Goal: Information Seeking & Learning: Learn about a topic

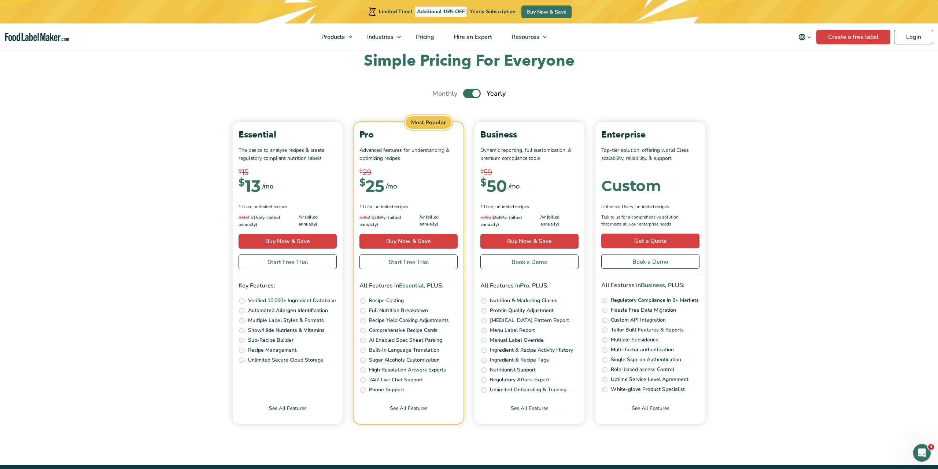
scroll to position [2571, 0]
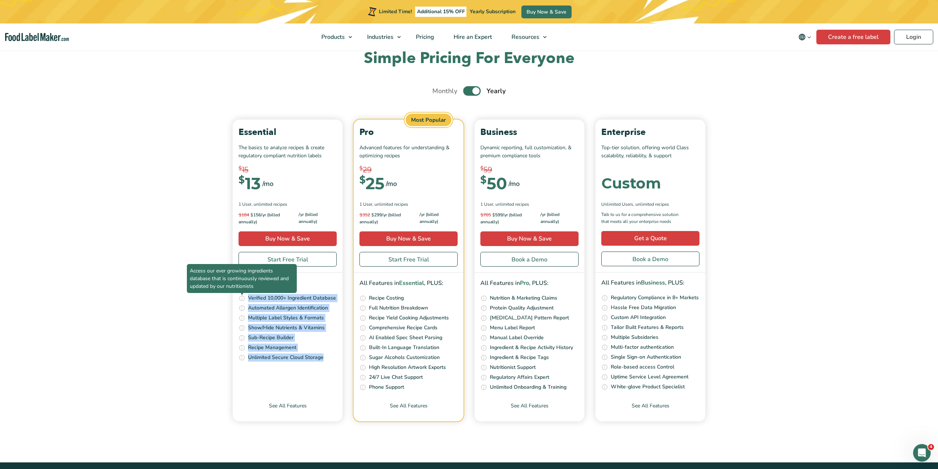
drag, startPoint x: 304, startPoint y: 356, endPoint x: 245, endPoint y: 297, distance: 83.7
click at [245, 297] on ul "Access our ever growing ingredients database that is continuously reviewed and …" at bounding box center [287, 328] width 98 height 68
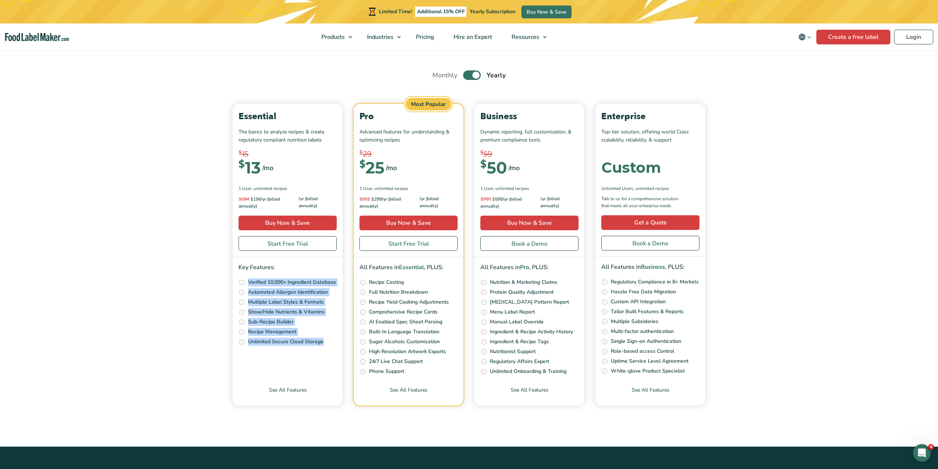
scroll to position [2609, 0]
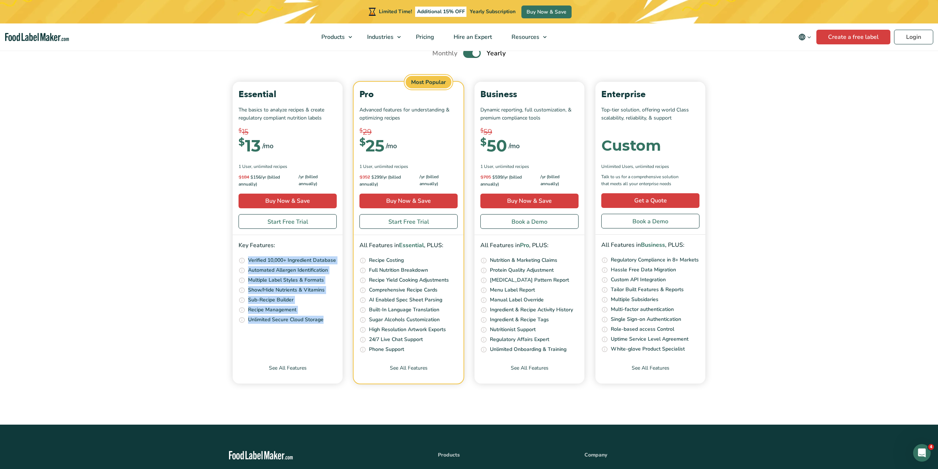
click at [810, 37] on icon "Change language" at bounding box center [808, 36] width 5 height 5
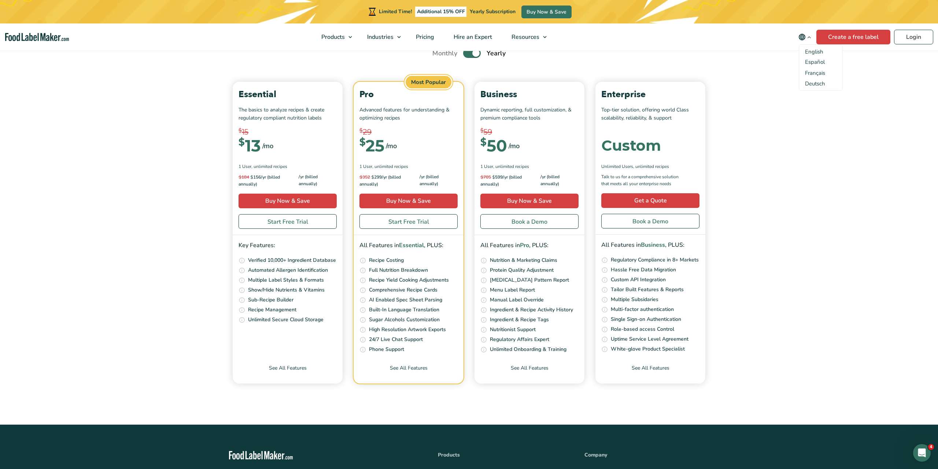
click at [753, 86] on section "Simple Pricing For Everyone Monthly Toggle Yearly (6 Month Free + 2 Free Nutrit…" at bounding box center [469, 204] width 938 height 387
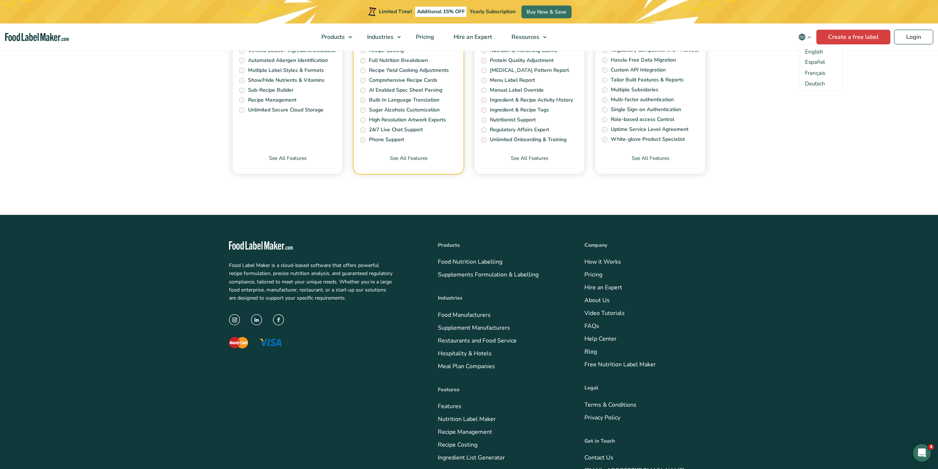
scroll to position [2891, 0]
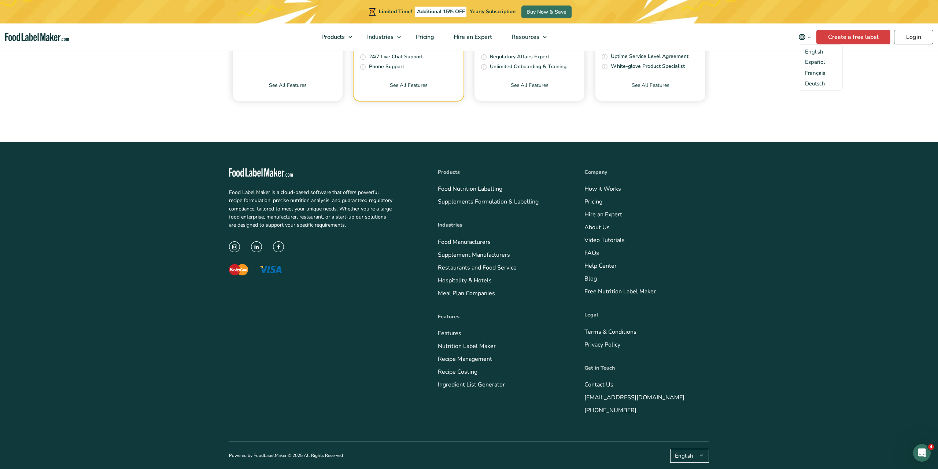
click at [694, 452] on icon at bounding box center [698, 454] width 11 height 5
click at [734, 333] on footer "Food Label Maker is a cloud-based software that offers powerful recipe formulat…" at bounding box center [469, 305] width 938 height 327
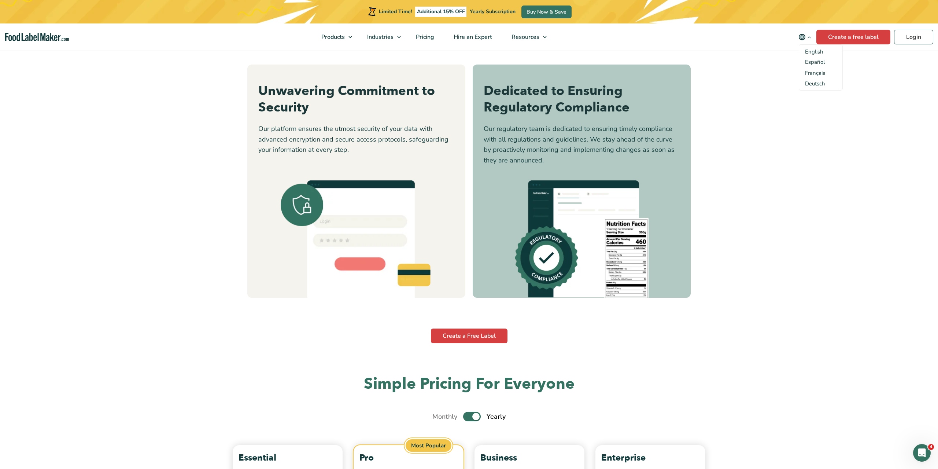
scroll to position [2541, 0]
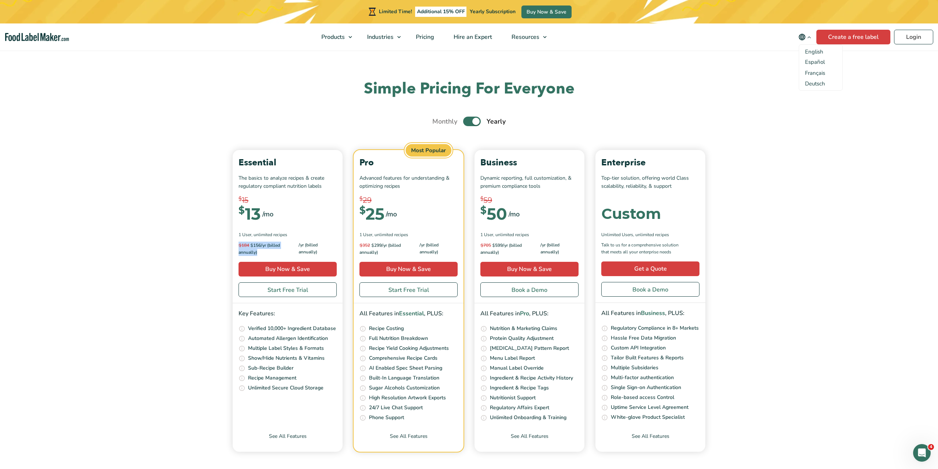
drag, startPoint x: 251, startPoint y: 251, endPoint x: 220, endPoint y: 241, distance: 32.2
click at [220, 241] on section "Simple Pricing For Everyone Monthly Toggle Yearly (6 Month Free + 2 Free Nutrit…" at bounding box center [469, 272] width 938 height 387
drag, startPoint x: 218, startPoint y: 240, endPoint x: 222, endPoint y: 236, distance: 5.4
click at [218, 240] on section "Simple Pricing For Everyone Monthly Toggle Yearly (6 Month Free + 2 Free Nutrit…" at bounding box center [469, 272] width 938 height 387
drag, startPoint x: 258, startPoint y: 214, endPoint x: 225, endPoint y: 202, distance: 34.6
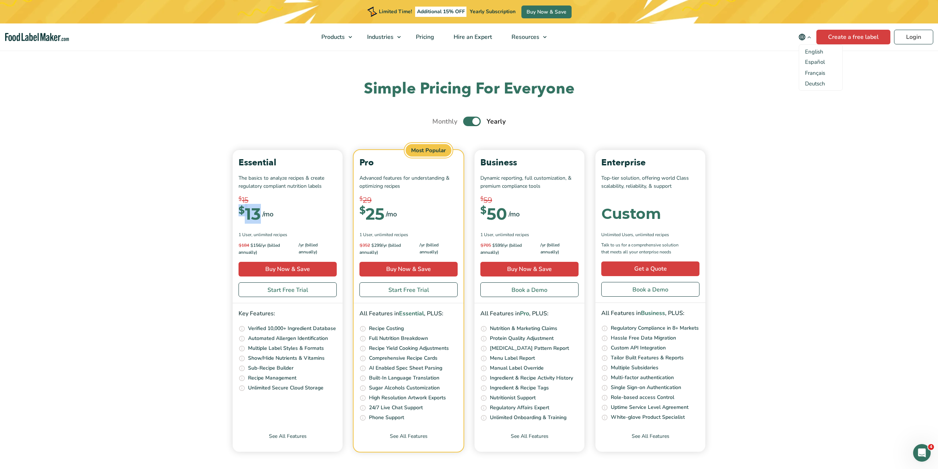
click at [225, 202] on div "Simple Pricing For Everyone Monthly Toggle Yearly (6 Month Free + 2 Free Nutrit…" at bounding box center [468, 265] width 491 height 373
copy div "$ 13"
click at [764, 201] on section "Simple Pricing For Everyone Monthly Toggle Yearly (6 Month Free + 2 Free Nutrit…" at bounding box center [469, 272] width 938 height 387
click at [471, 122] on label "Toggle" at bounding box center [472, 121] width 18 height 10
click at [439, 122] on input "Toggle" at bounding box center [436, 121] width 5 height 5
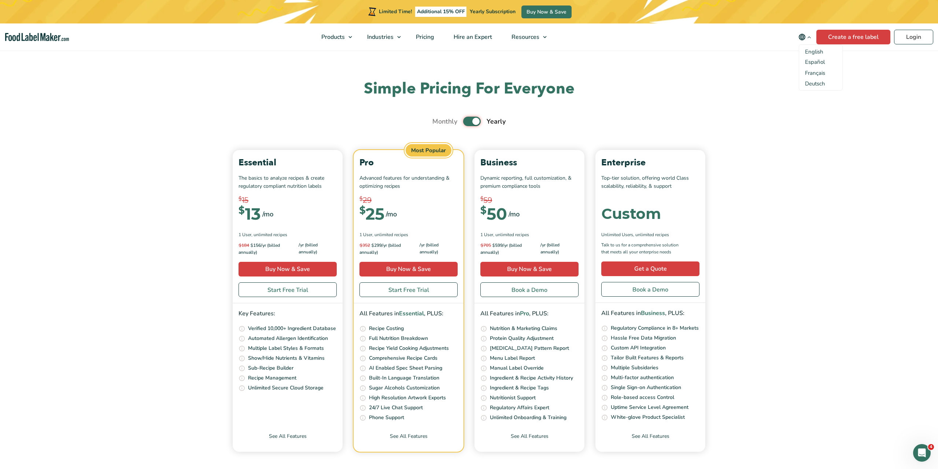
checkbox input "false"
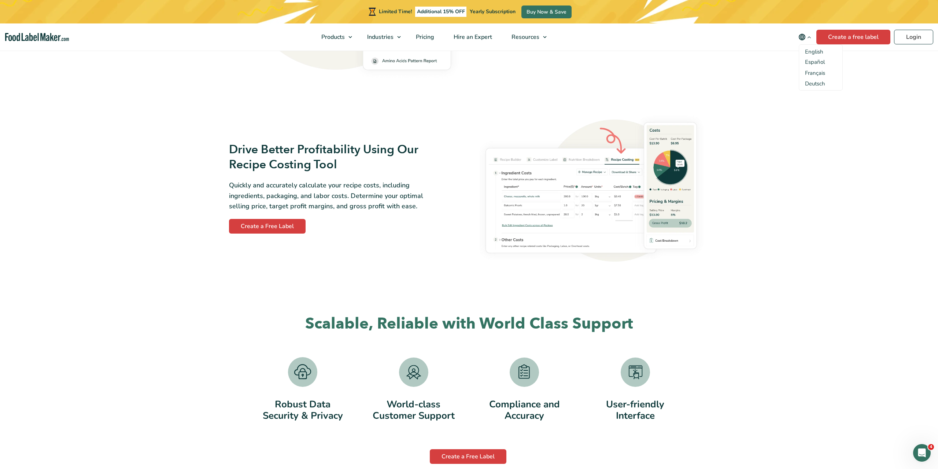
scroll to position [1173, 0]
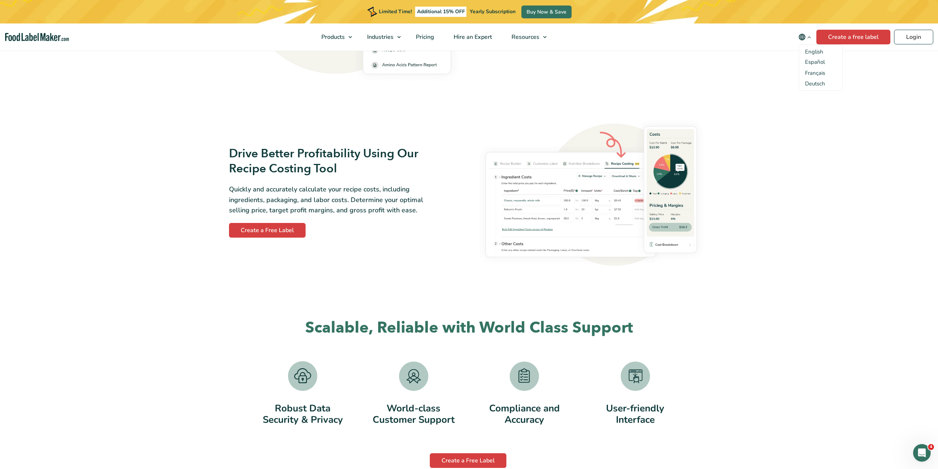
click at [808, 36] on icon "Change language" at bounding box center [808, 36] width 5 height 5
click at [810, 37] on icon "Change language" at bounding box center [808, 36] width 5 height 5
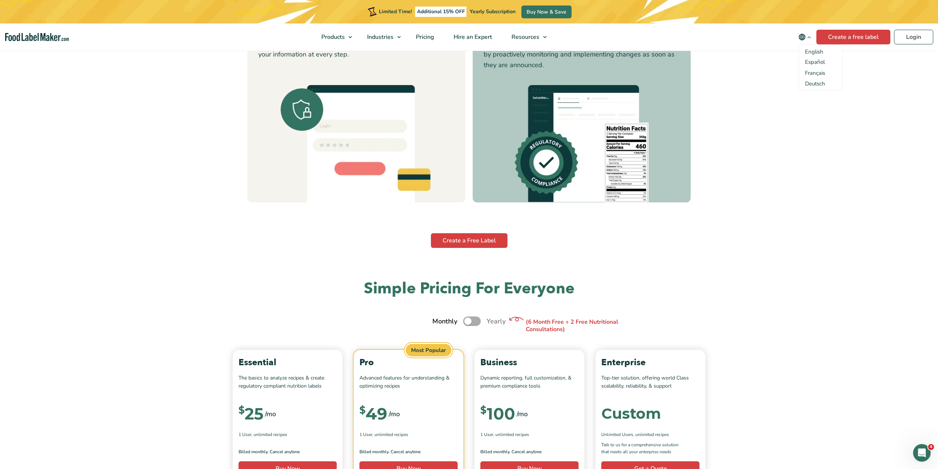
scroll to position [2342, 0]
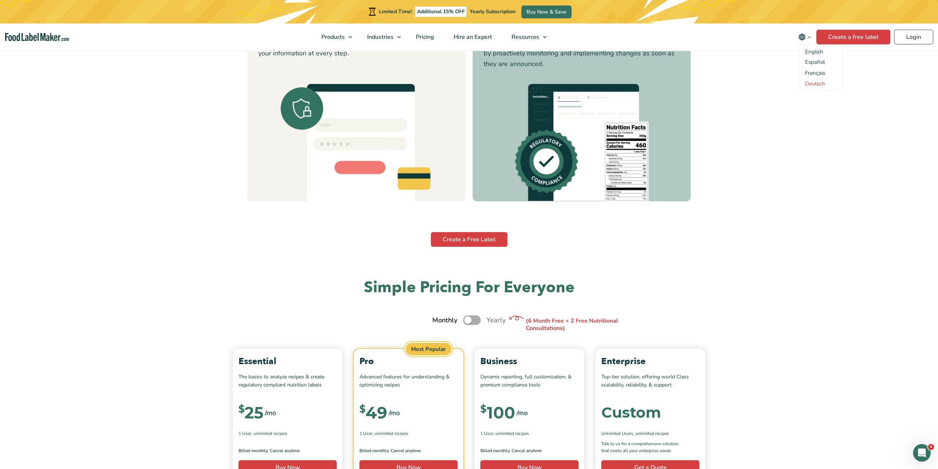
click at [817, 82] on link "Deutsch" at bounding box center [815, 83] width 20 height 7
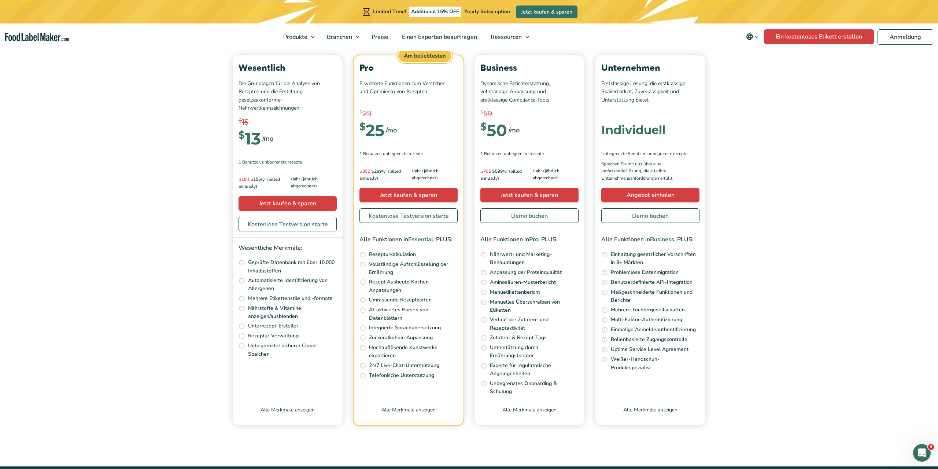
scroll to position [2630, 0]
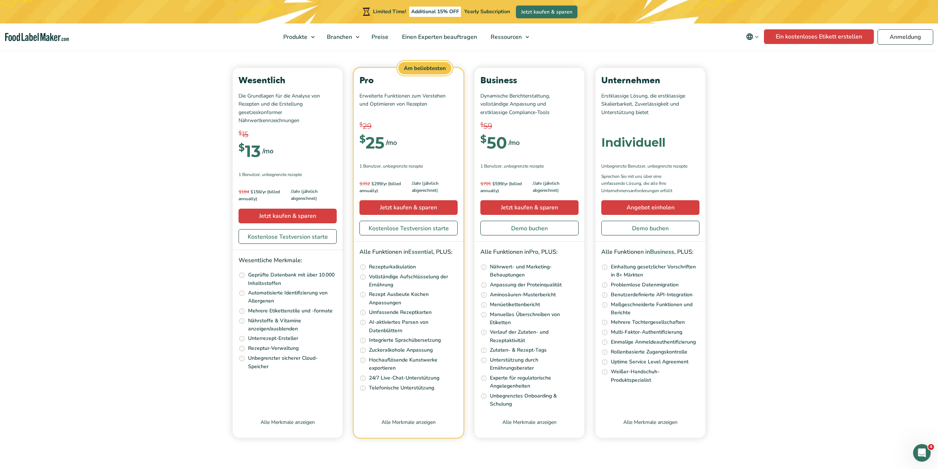
click at [758, 36] on icon "Change language" at bounding box center [756, 36] width 5 height 5
click at [759, 60] on link "English" at bounding box center [761, 61] width 18 height 7
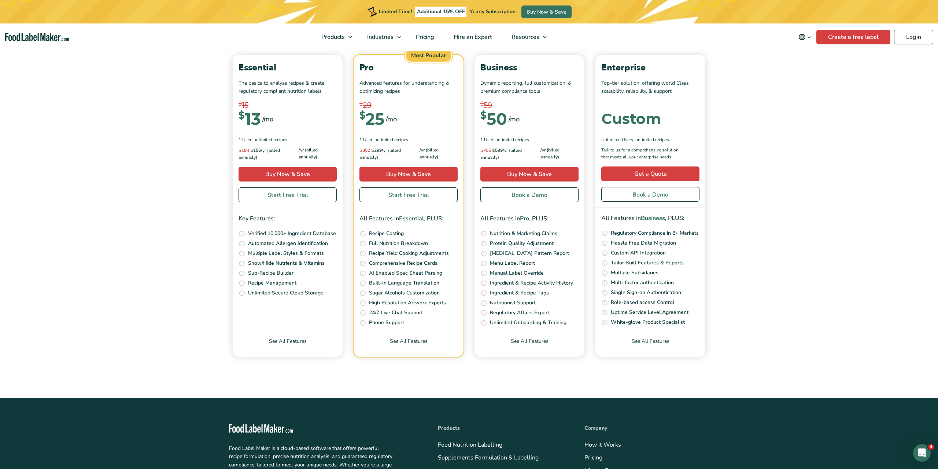
scroll to position [2551, 0]
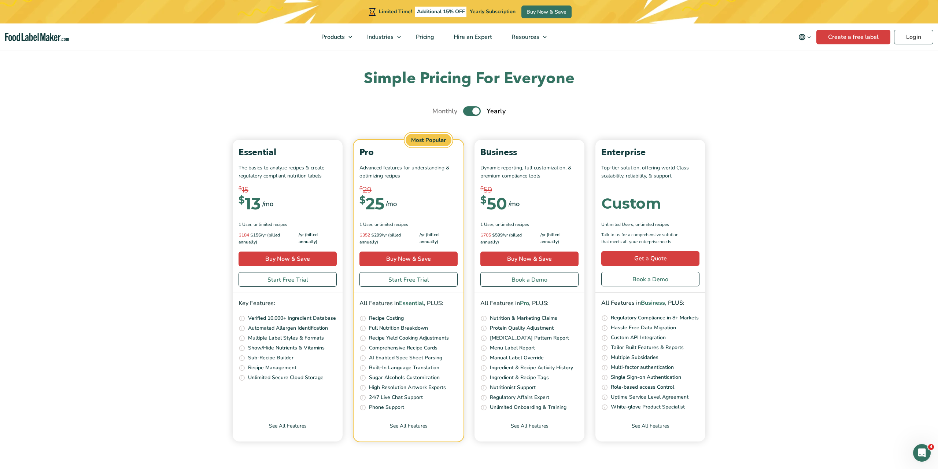
click at [468, 112] on label "Toggle" at bounding box center [472, 111] width 18 height 10
click at [439, 112] on input "Toggle" at bounding box center [436, 111] width 5 height 5
checkbox input "false"
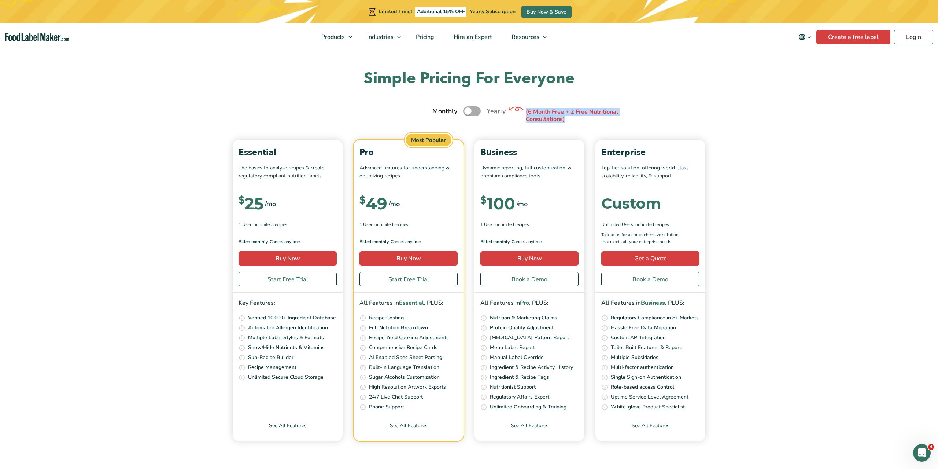
drag, startPoint x: 565, startPoint y: 120, endPoint x: 525, endPoint y: 113, distance: 40.2
click at [526, 112] on p "(6 Month Free + 2 Free Nutritional Consultations)" at bounding box center [581, 115] width 110 height 15
copy p "(6 Month Free + 2 Free Nutritional Consultations)"
